Goal: Book appointment/travel/reservation

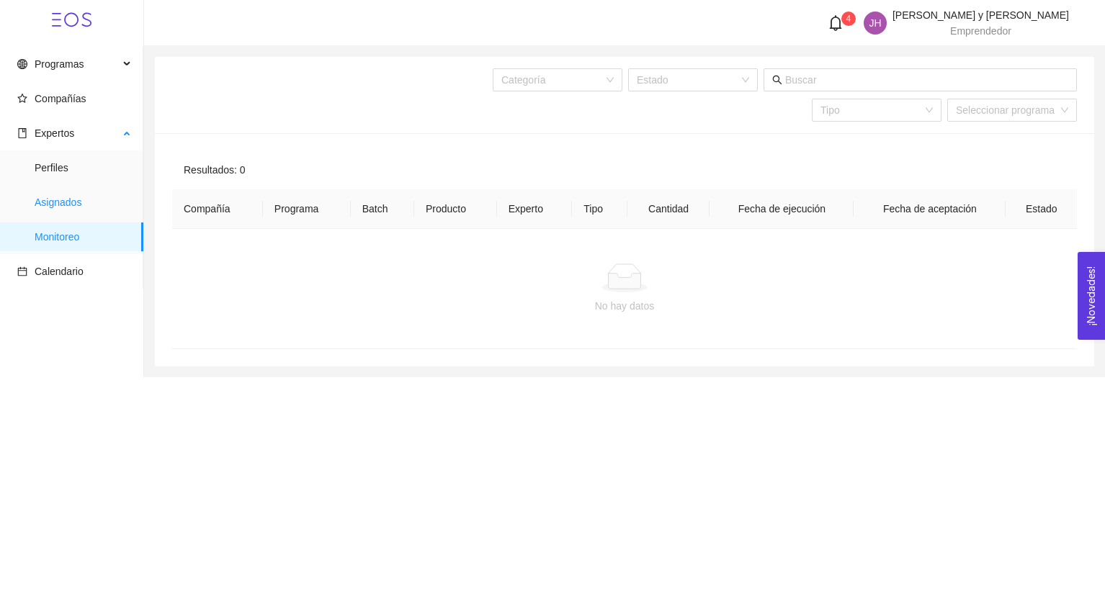
click at [75, 205] on span "Asignados" at bounding box center [83, 202] width 97 height 29
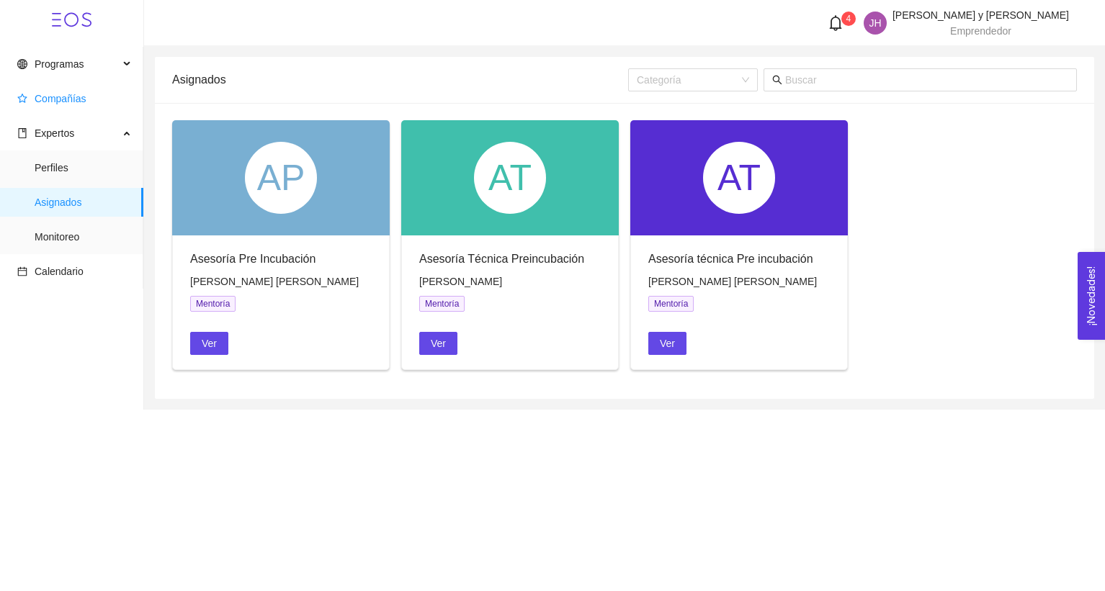
click at [141, 91] on li "Compañías" at bounding box center [71, 98] width 143 height 29
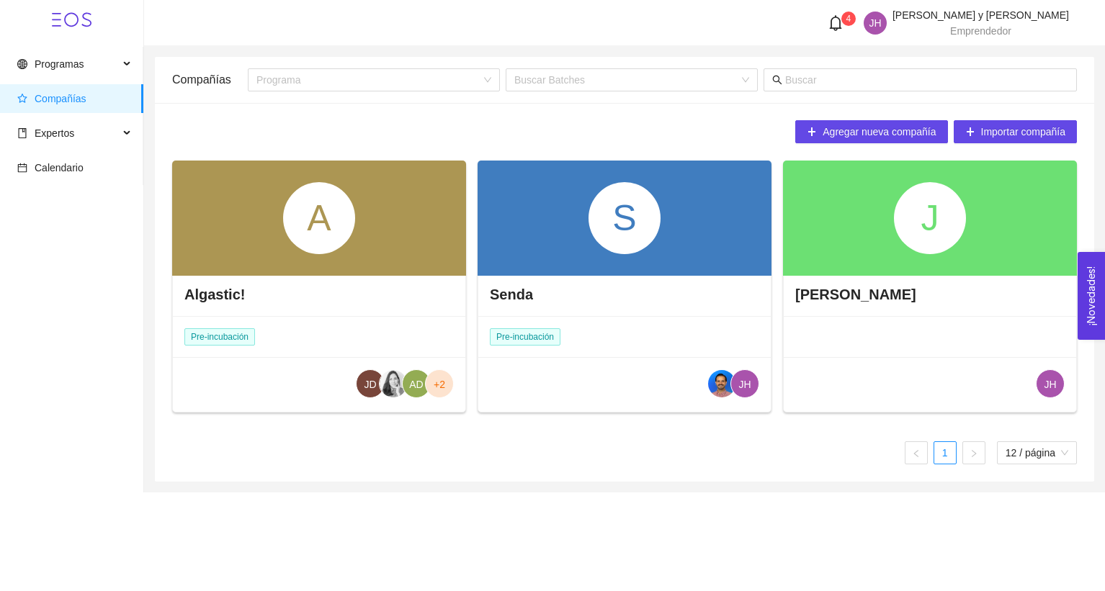
click at [335, 221] on div "A" at bounding box center [319, 218] width 72 height 72
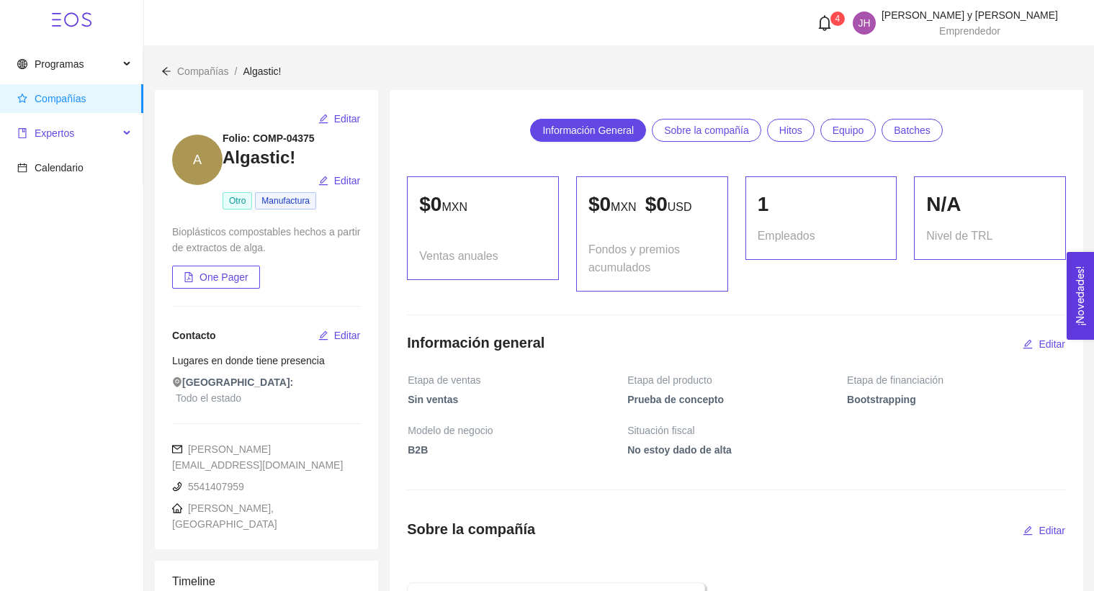
click at [9, 143] on div "Expertos" at bounding box center [71, 133] width 143 height 29
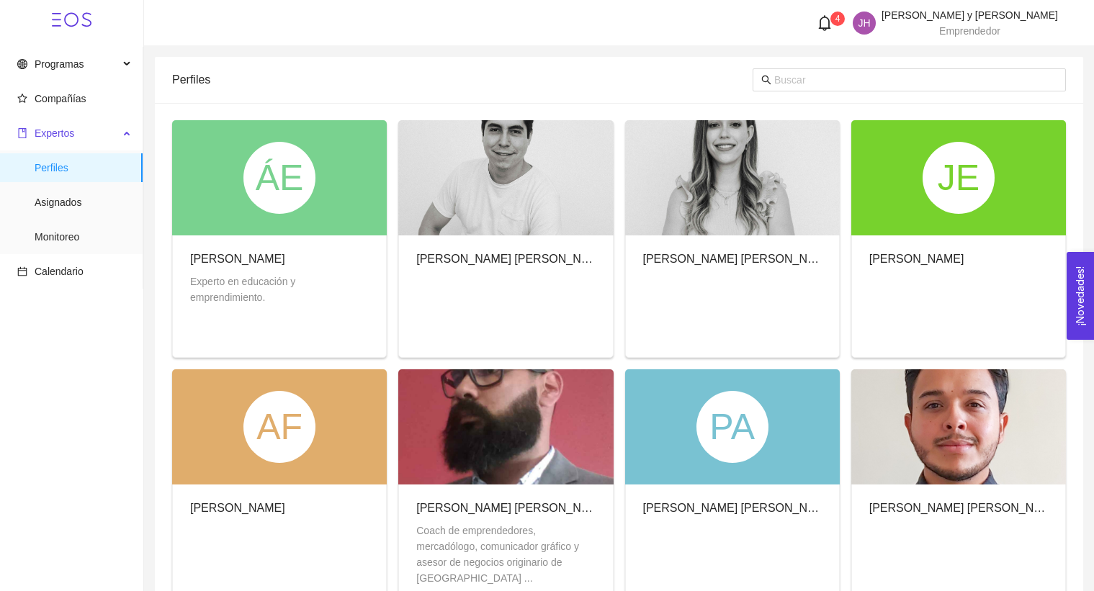
click at [99, 128] on span "Expertos" at bounding box center [68, 133] width 102 height 29
click at [87, 196] on span "Asignados" at bounding box center [83, 202] width 97 height 29
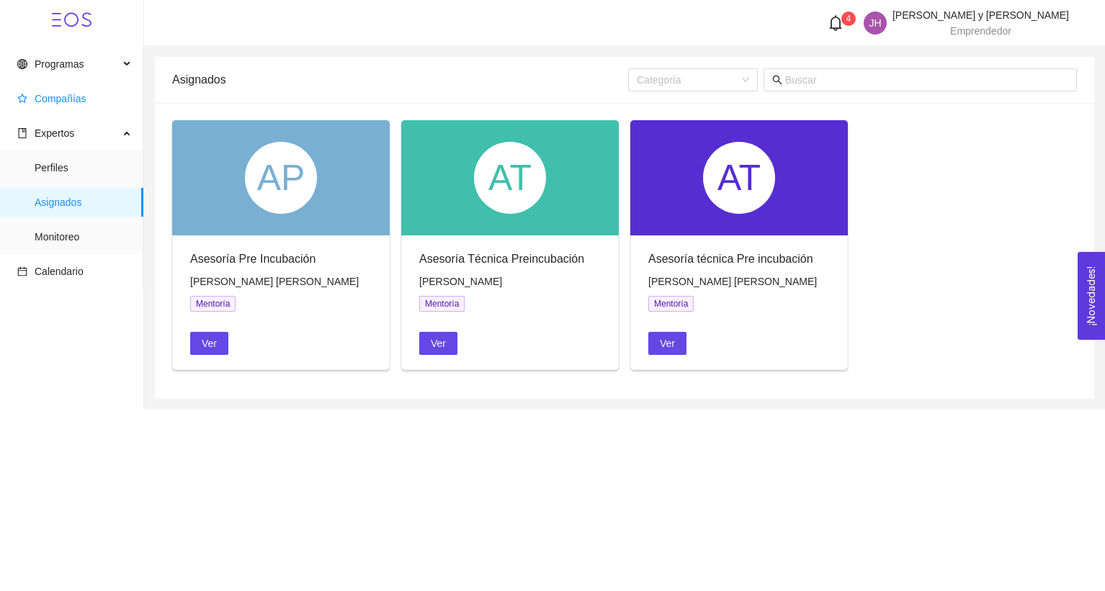
click at [81, 89] on span "Compañías" at bounding box center [74, 98] width 115 height 29
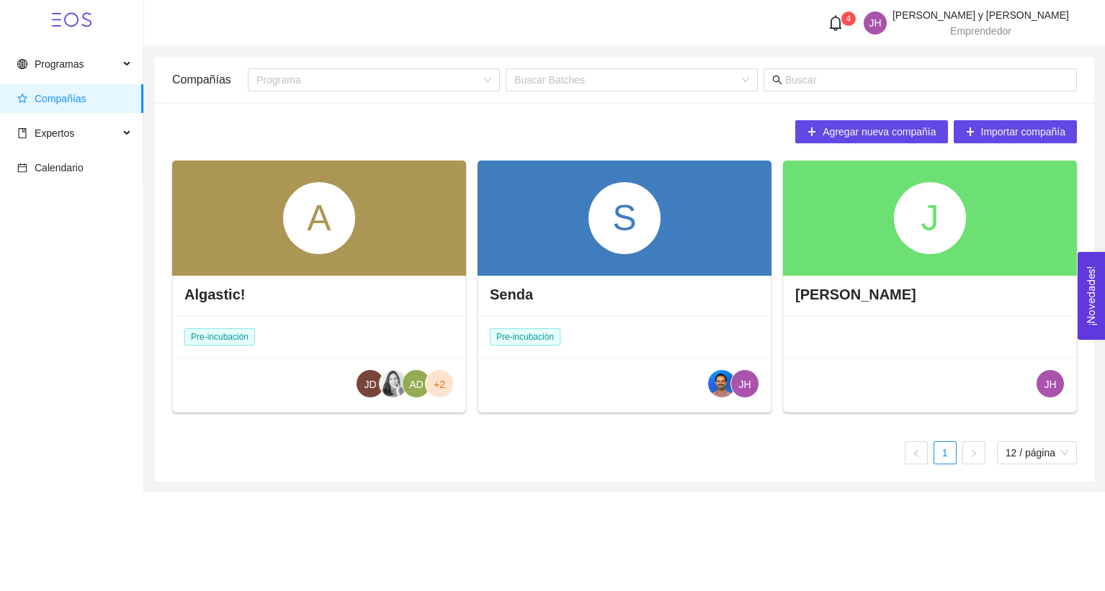
click at [277, 217] on div "A" at bounding box center [319, 218] width 294 height 115
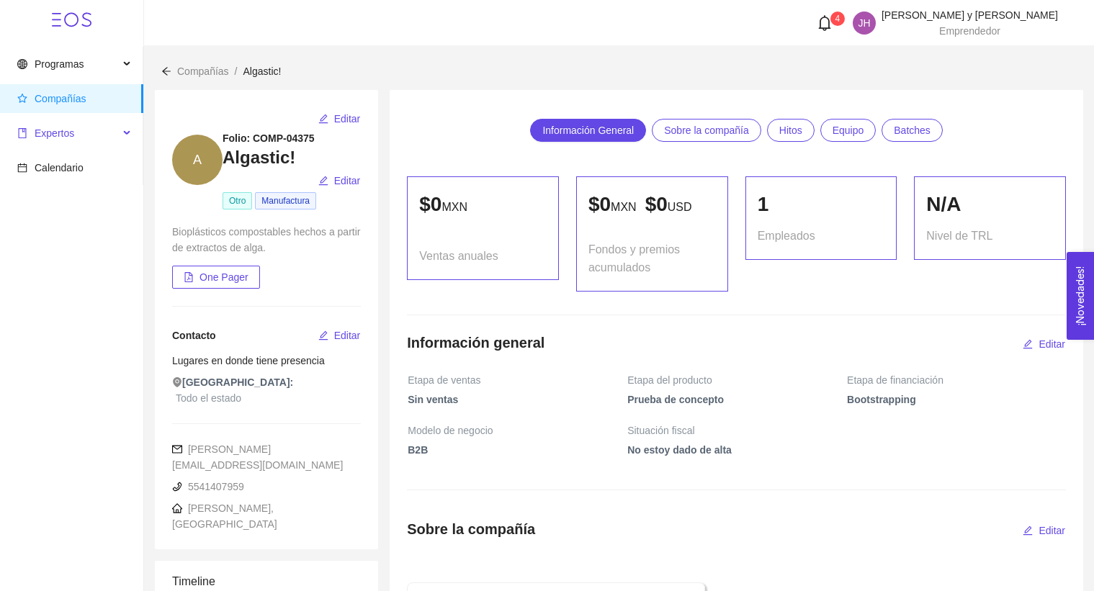
click at [86, 132] on span "Expertos" at bounding box center [68, 133] width 102 height 29
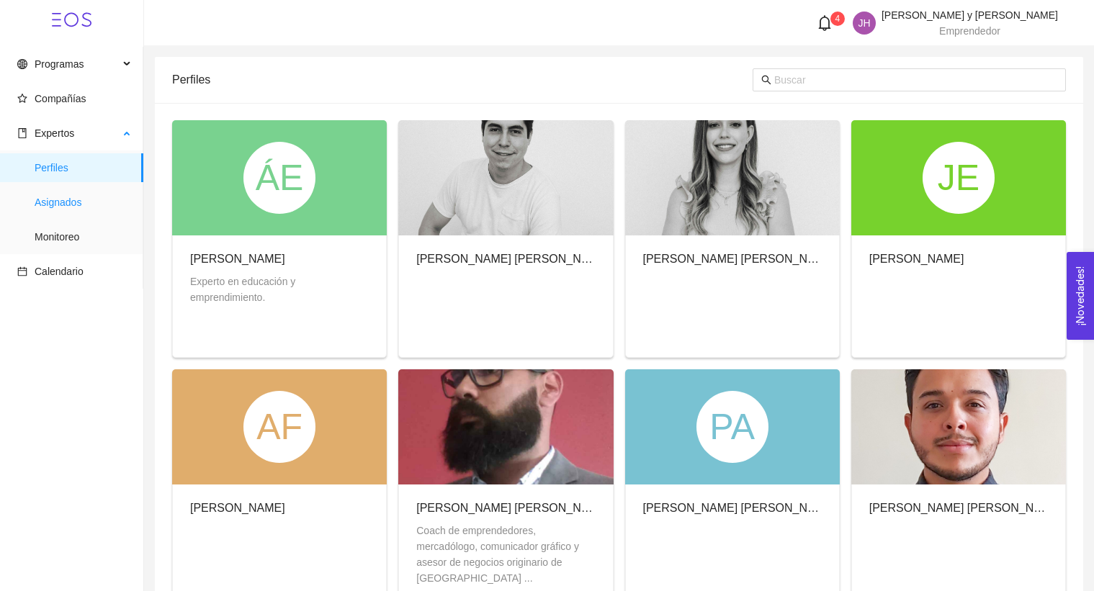
click at [108, 200] on span "Asignados" at bounding box center [83, 202] width 97 height 29
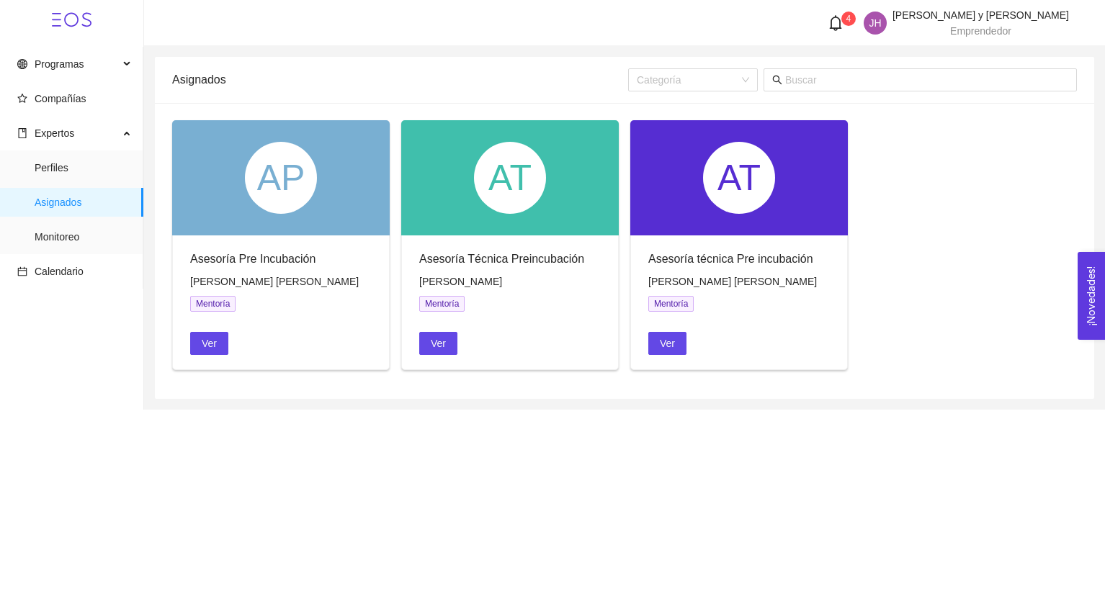
click at [211, 356] on div "Asesoría Pre Incubación [PERSON_NAME] [PERSON_NAME] [PERSON_NAME] Ver" at bounding box center [281, 303] width 216 height 134
click at [210, 348] on span "Ver" at bounding box center [209, 344] width 15 height 16
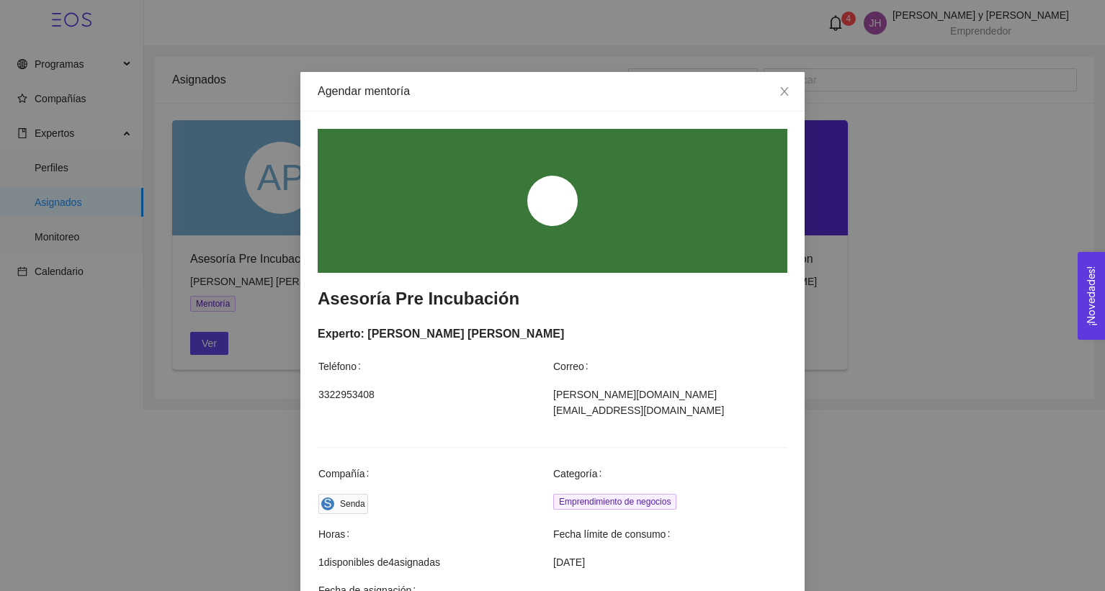
click at [908, 117] on div "Agendar mentoría Asesoría Pre Incubación Experto: [PERSON_NAME] [PERSON_NAME] T…" at bounding box center [552, 295] width 1105 height 591
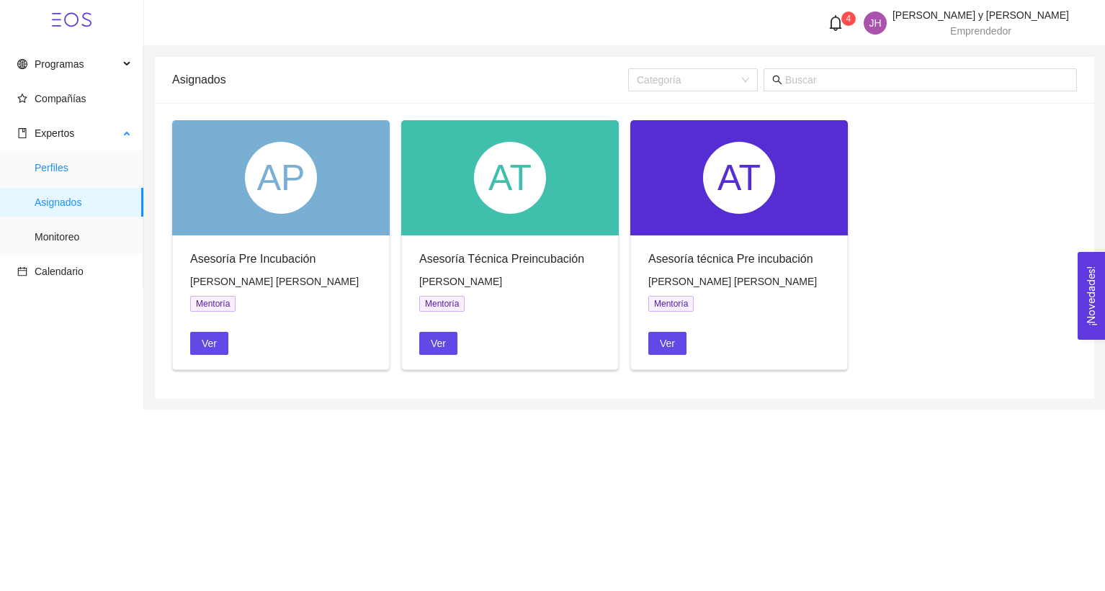
click at [104, 170] on span "Perfiles" at bounding box center [83, 167] width 97 height 29
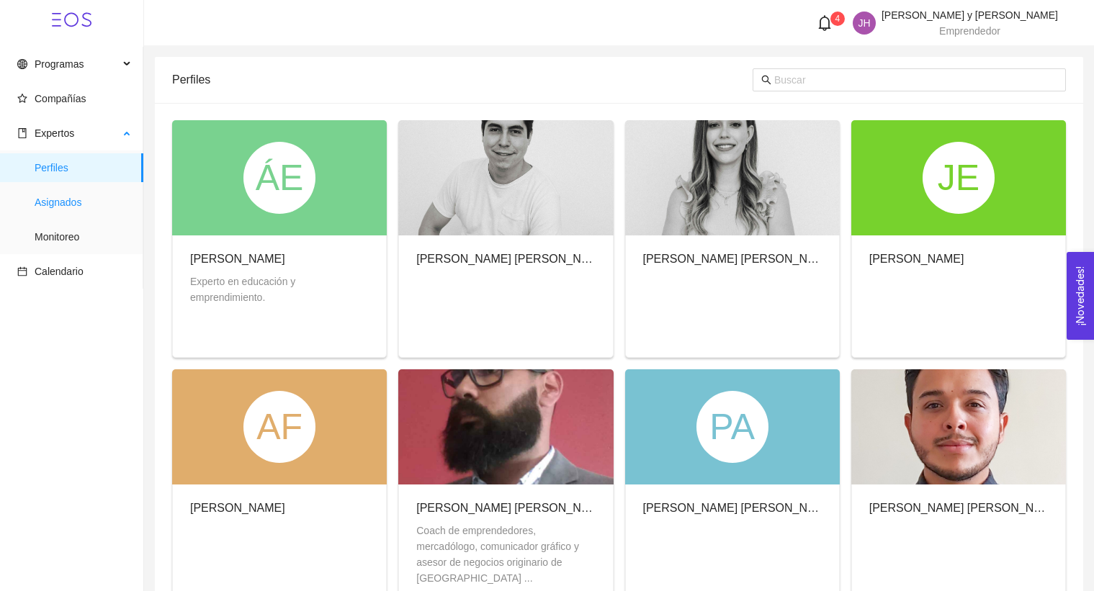
click at [120, 216] on span "Asignados" at bounding box center [83, 202] width 97 height 29
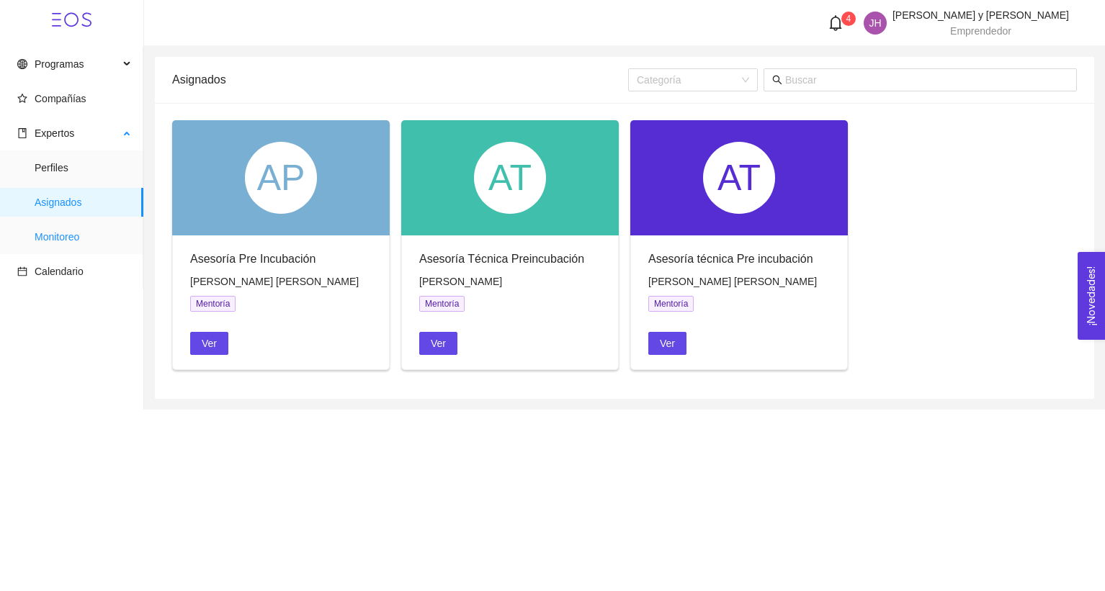
click at [111, 250] on span "Monitoreo" at bounding box center [83, 237] width 97 height 29
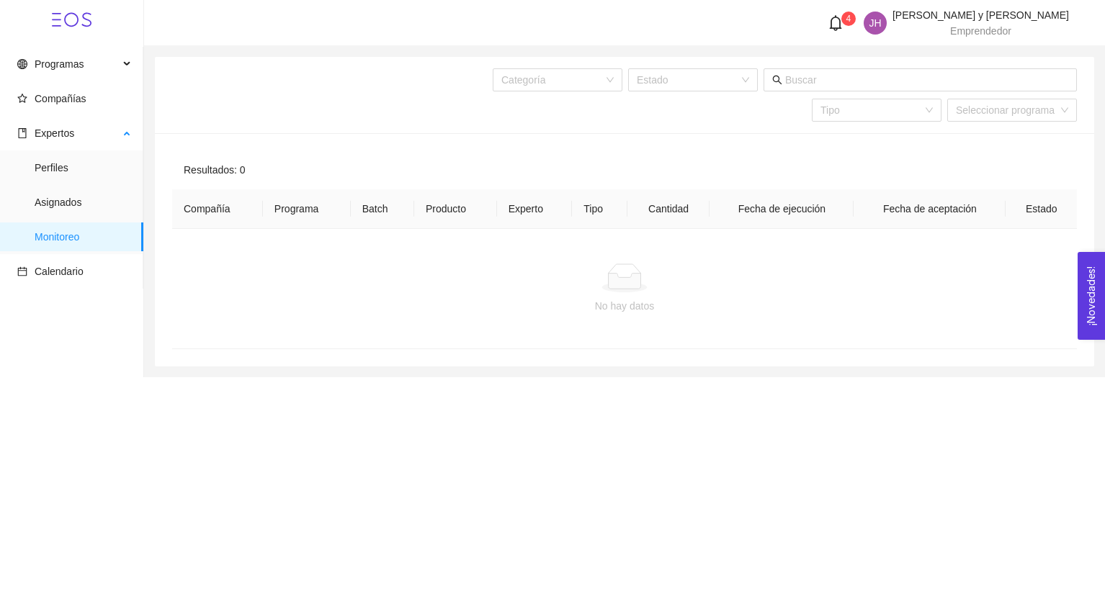
click at [76, 238] on span "Monitoreo" at bounding box center [83, 237] width 97 height 29
click at [81, 200] on span "Asignados" at bounding box center [83, 202] width 97 height 29
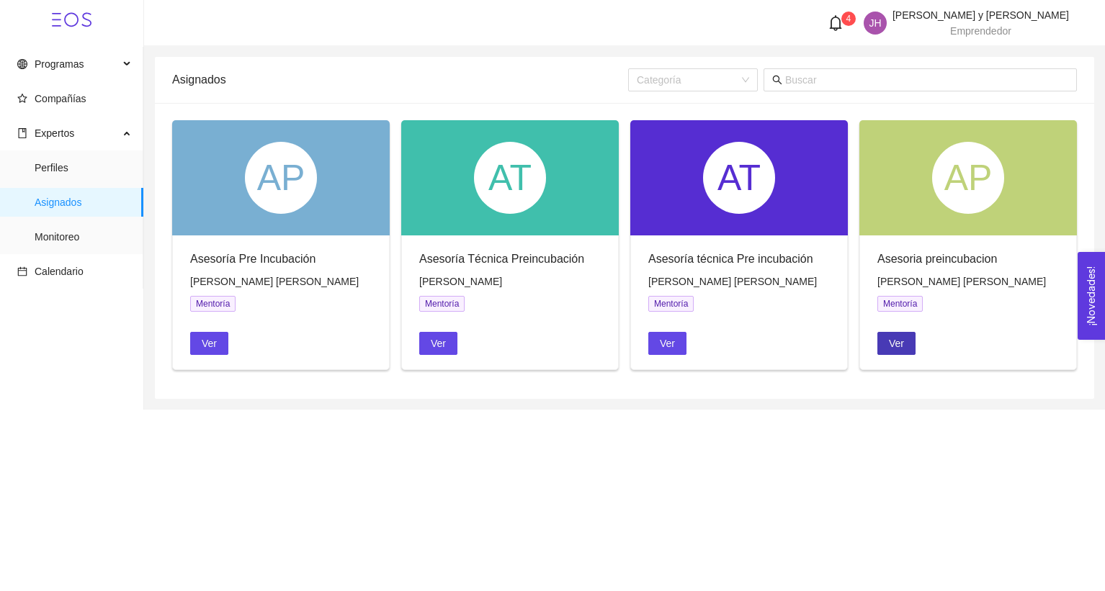
click at [893, 349] on span "Ver" at bounding box center [896, 344] width 15 height 16
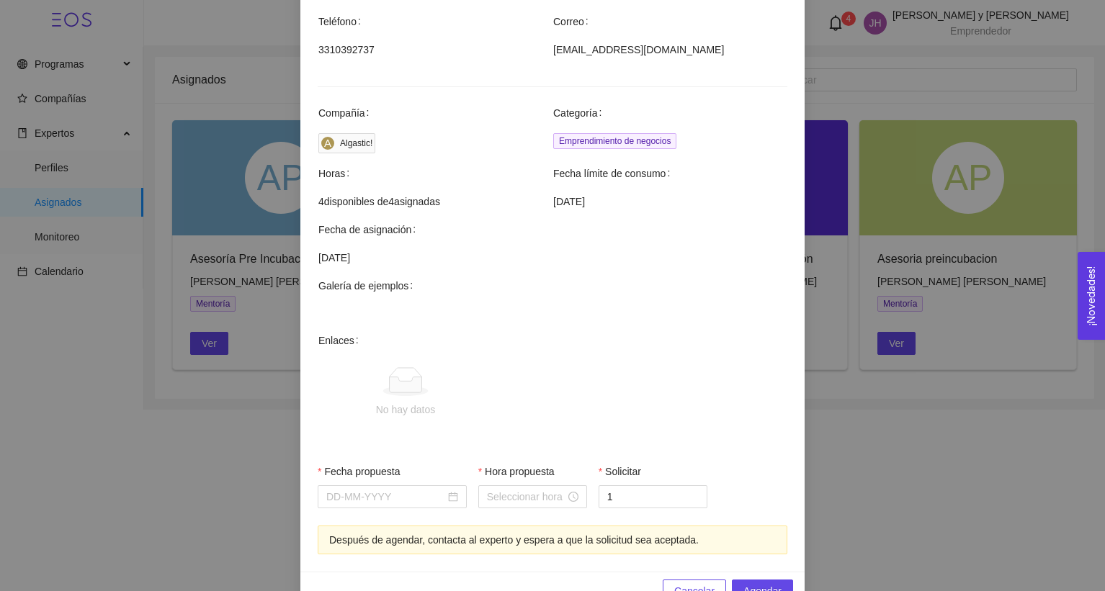
scroll to position [381, 0]
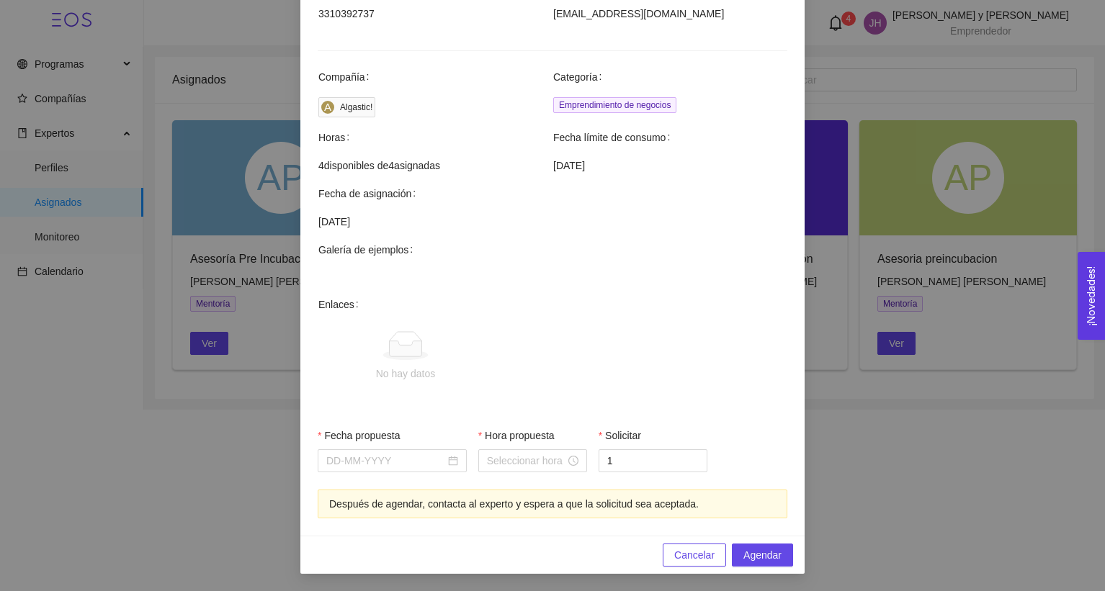
click at [369, 429] on label "Fecha propuesta" at bounding box center [359, 436] width 83 height 16
click at [369, 453] on input "Fecha propuesta" at bounding box center [385, 461] width 119 height 16
click at [369, 470] on div at bounding box center [392, 460] width 149 height 23
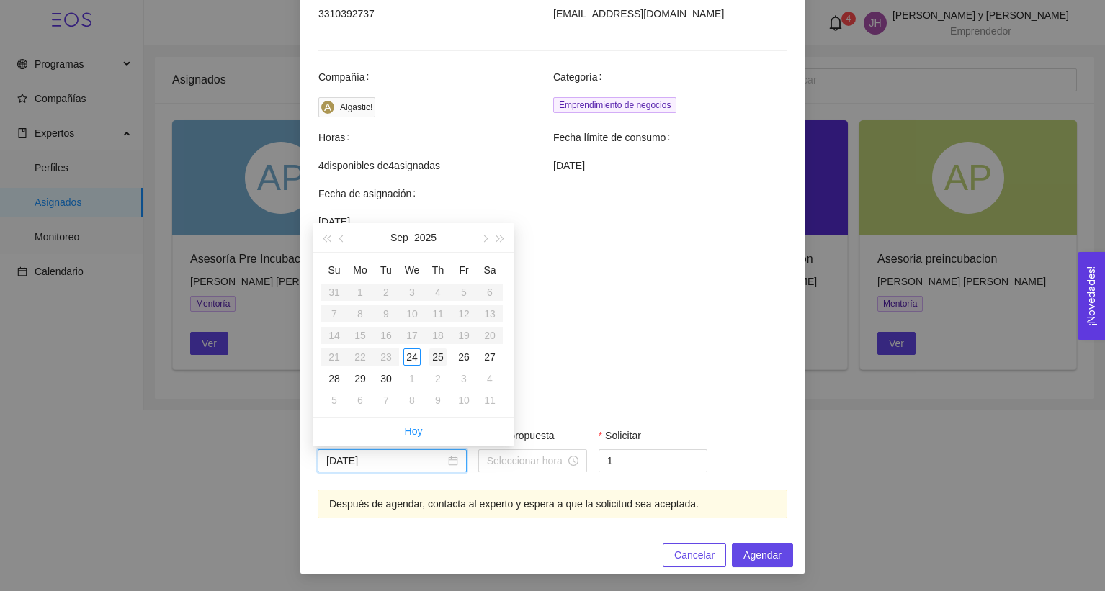
type input "[DATE]"
click at [439, 355] on div "25" at bounding box center [437, 357] width 17 height 17
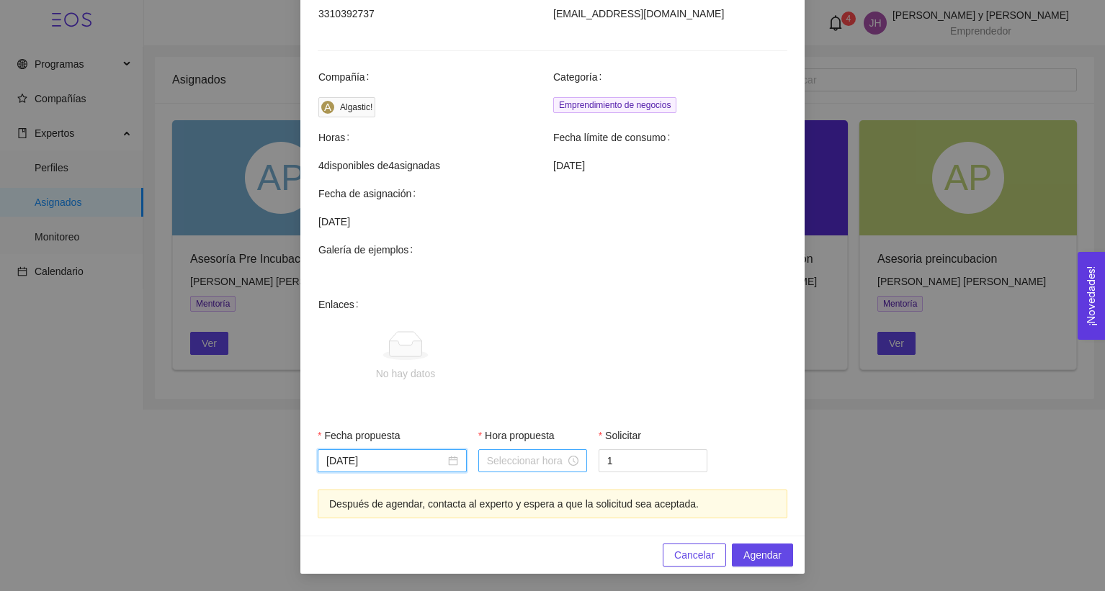
click at [528, 459] on input "Hora propuesta" at bounding box center [526, 461] width 79 height 16
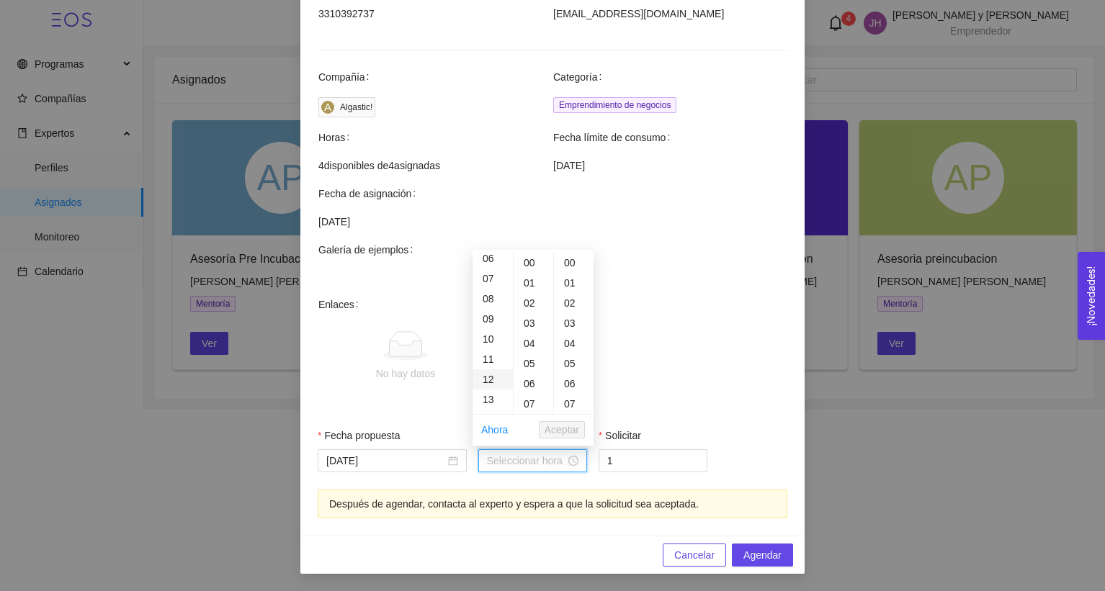
click at [490, 386] on div "12" at bounding box center [492, 379] width 40 height 20
type input "12:00:00"
click at [567, 428] on span "Aceptar" at bounding box center [561, 430] width 35 height 16
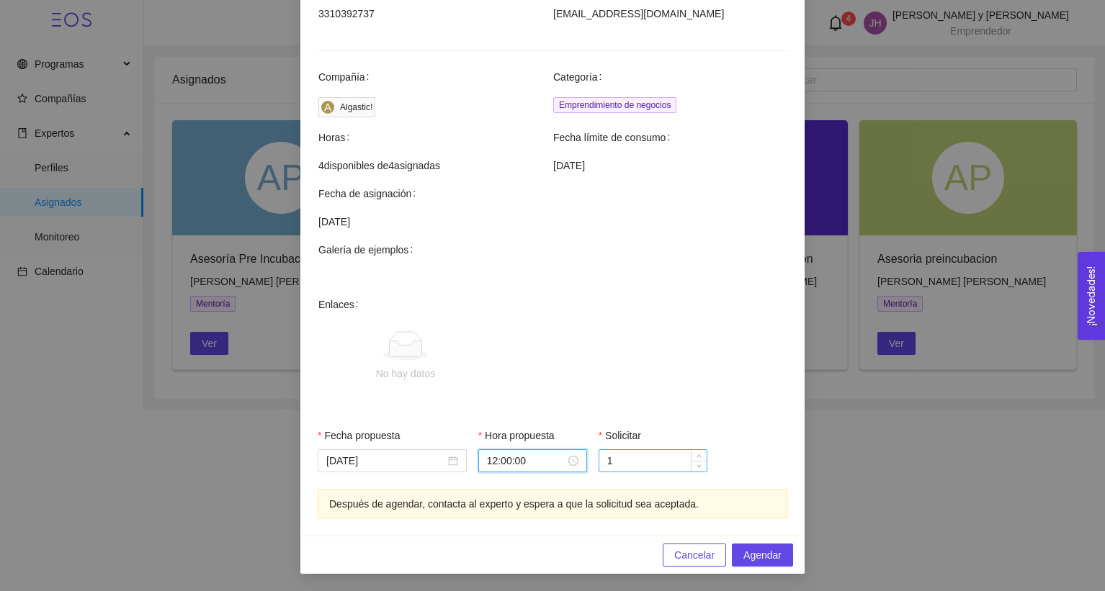
click at [641, 465] on input "1" at bounding box center [652, 461] width 107 height 22
click at [777, 547] on button "Agendar" at bounding box center [762, 555] width 61 height 23
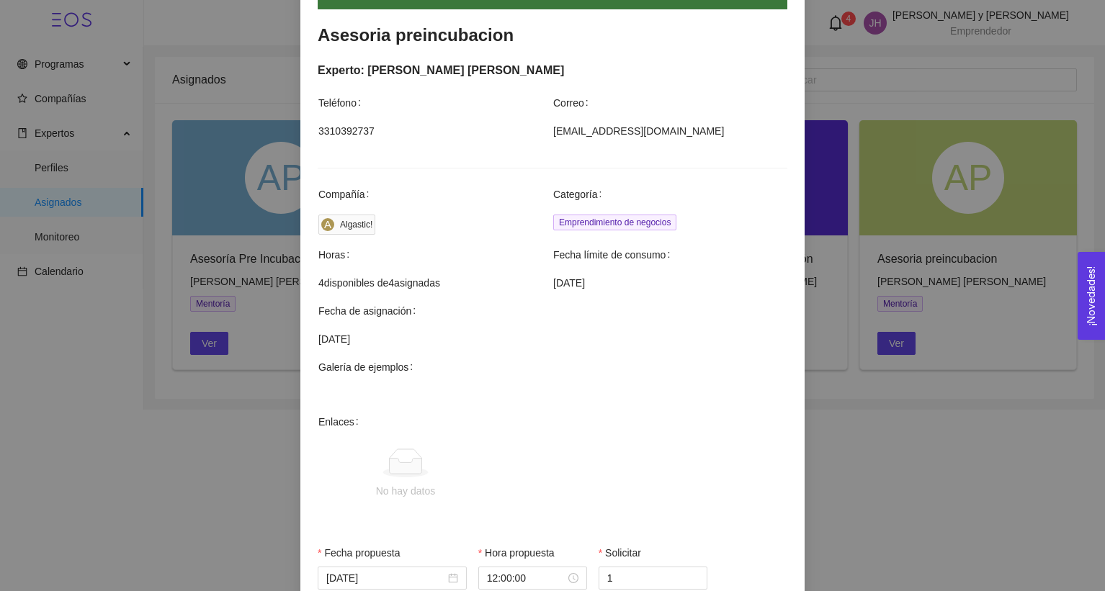
scroll to position [0, 0]
